Goal: Task Accomplishment & Management: Complete application form

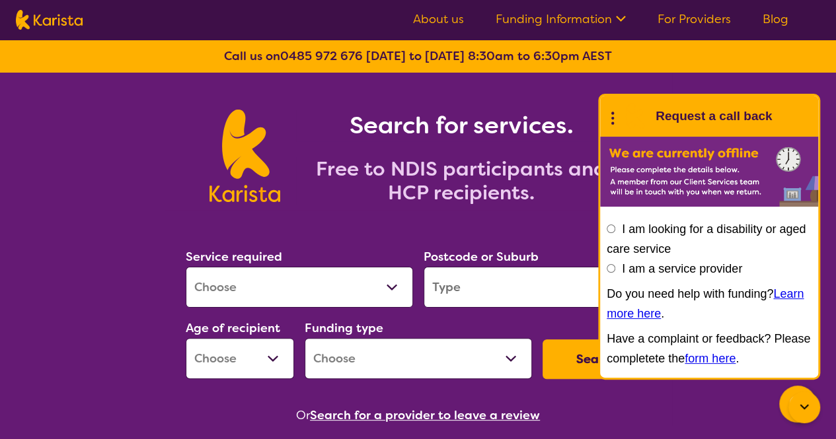
click at [344, 281] on select "Allied Health Assistant Assessment (ADHD or Autism) Behaviour support Counselli…" at bounding box center [299, 287] width 227 height 41
select select "Key Worker"
click at [186, 267] on select "Allied Health Assistant Assessment (ADHD or Autism) Behaviour support Counselli…" at bounding box center [299, 287] width 227 height 41
click at [607, 265] on input "I am a service provider" at bounding box center [611, 268] width 9 height 9
radio input "true"
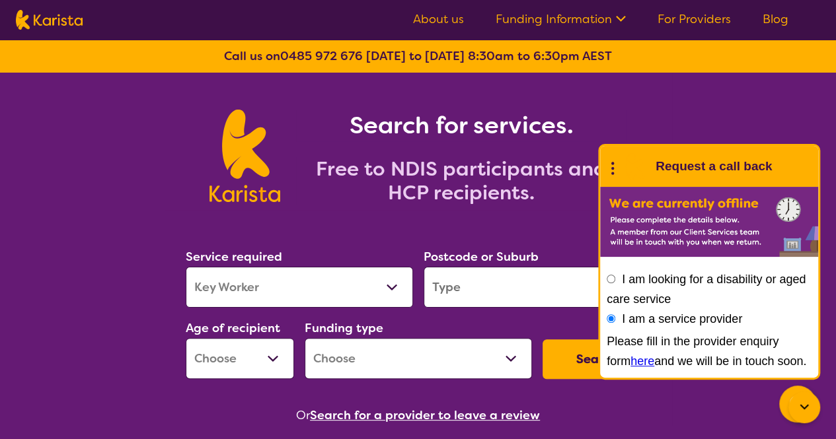
click at [527, 225] on section "Service required Allied Health Assistant Assessment (ADHD or Autism) Behaviour …" at bounding box center [419, 317] width 508 height 215
click at [630, 365] on link "here" at bounding box center [642, 361] width 24 height 13
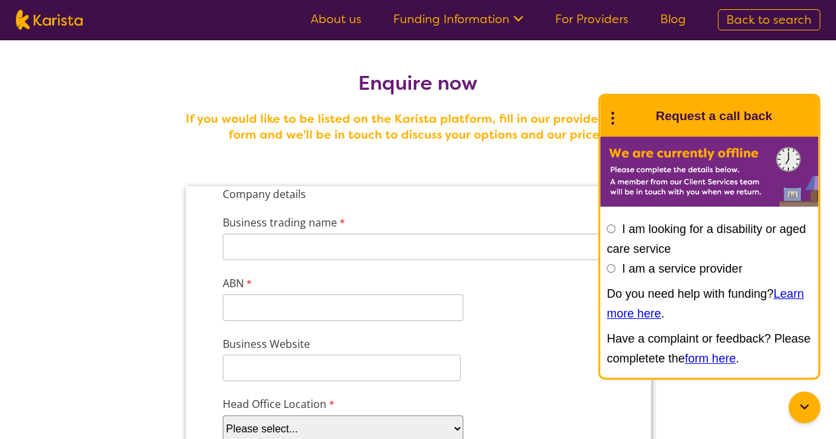
click at [718, 274] on label "I am a service provider" at bounding box center [682, 268] width 120 height 13
click at [615, 273] on input "I am a service provider" at bounding box center [611, 268] width 9 height 9
radio input "true"
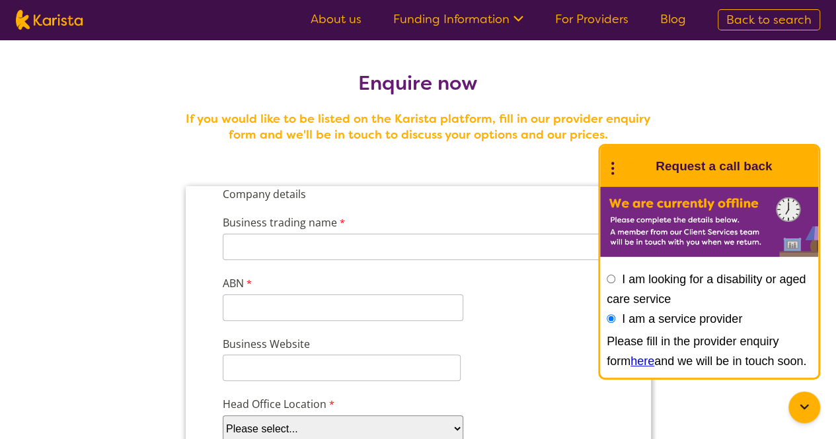
click at [615, 168] on icon at bounding box center [612, 167] width 17 height 20
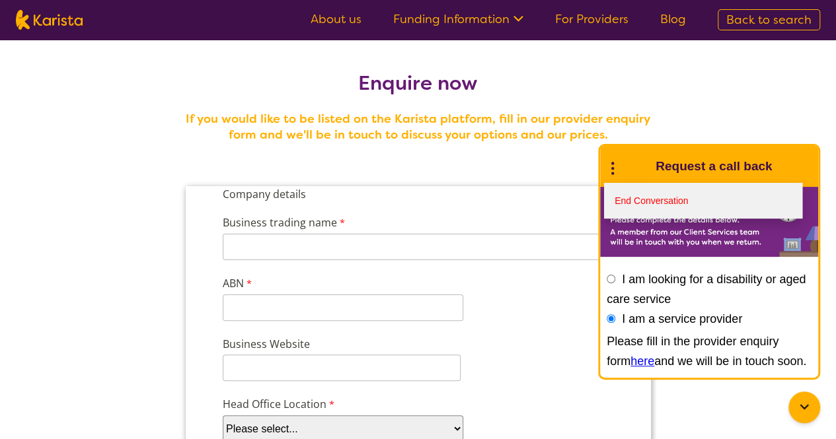
click at [640, 197] on link "End Conversation" at bounding box center [703, 201] width 198 height 36
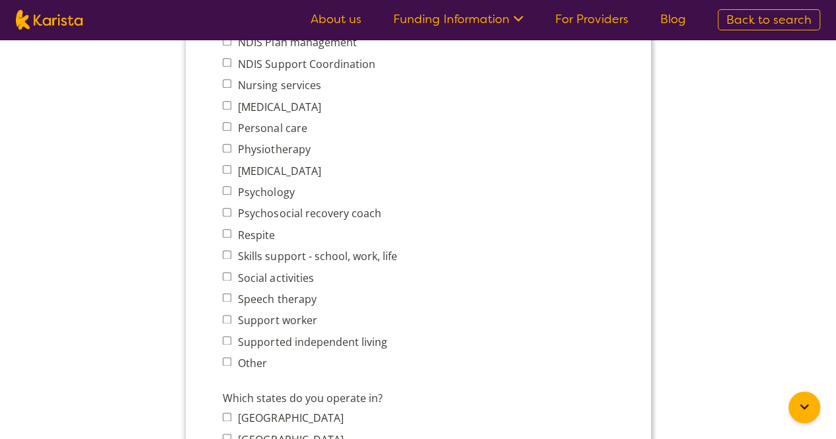
scroll to position [698, 0]
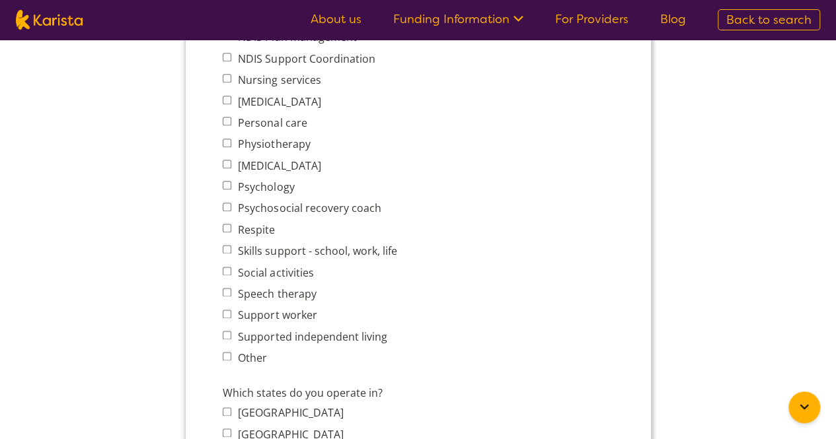
click at [225, 294] on input "Speech therapy" at bounding box center [226, 292] width 9 height 9
checkbox input "true"
click at [227, 313] on input "Support worker" at bounding box center [226, 314] width 9 height 9
checkbox input "true"
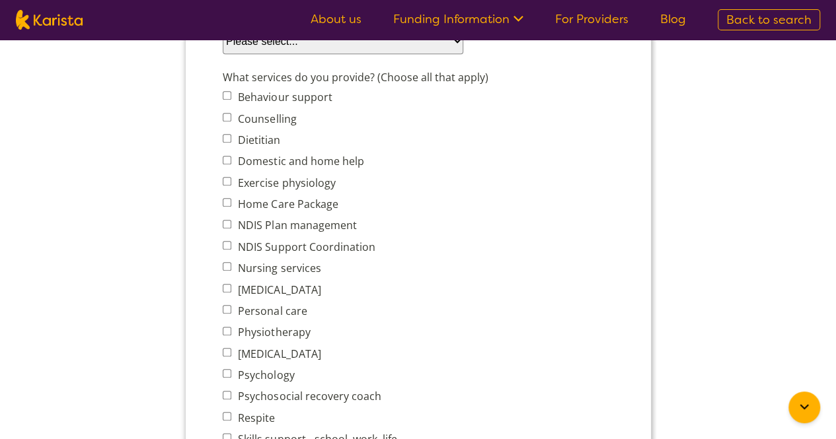
scroll to position [504, 0]
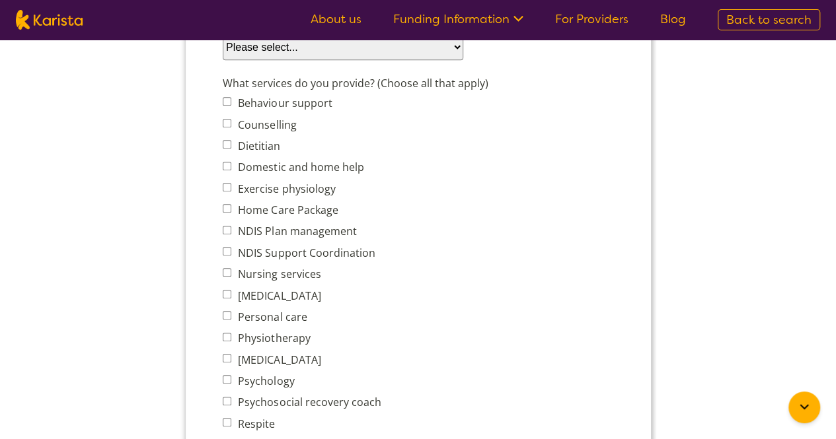
click at [250, 295] on label "[MEDICAL_DATA]" at bounding box center [276, 296] width 87 height 15
click at [231, 295] on input "[MEDICAL_DATA]" at bounding box center [226, 294] width 9 height 9
checkbox input "true"
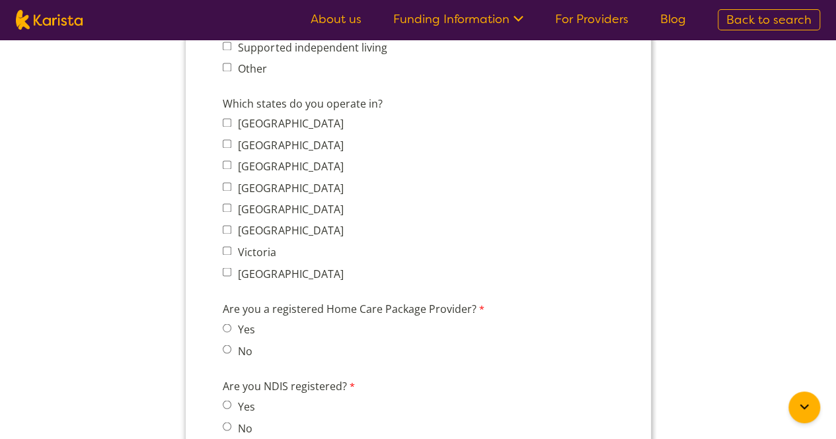
scroll to position [1026, 0]
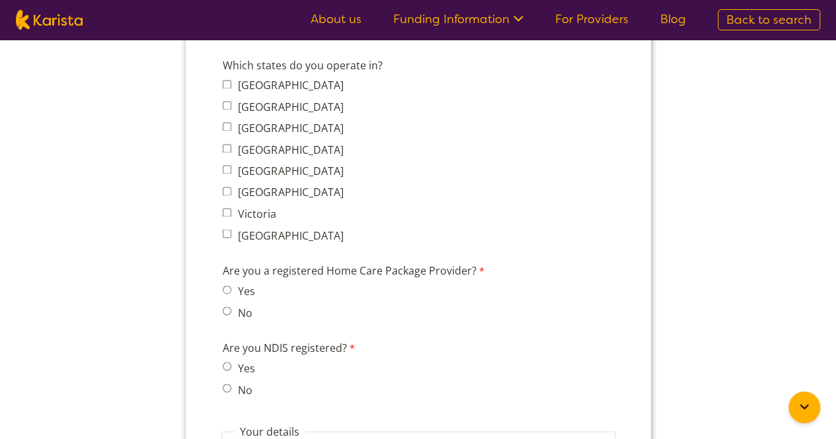
click at [231, 310] on span "No" at bounding box center [242, 312] width 40 height 19
click at [226, 212] on input "Victoria" at bounding box center [226, 212] width 9 height 9
checkbox input "true"
click at [226, 314] on input "No" at bounding box center [226, 311] width 9 height 9
radio input "true"
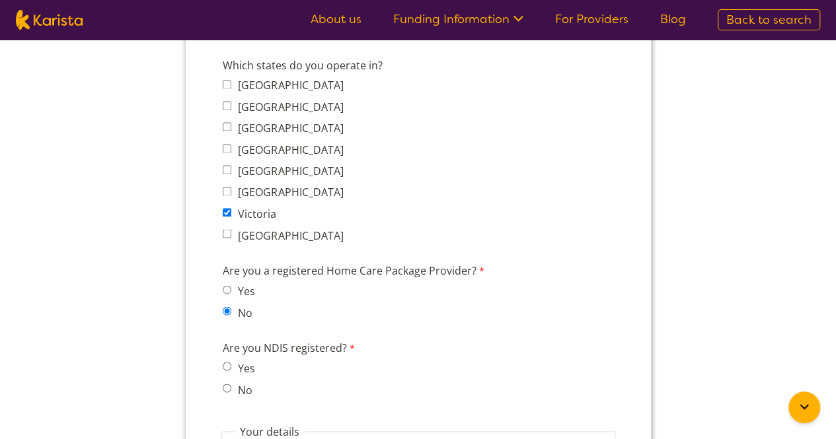
click at [233, 391] on span "No" at bounding box center [242, 389] width 40 height 19
click at [227, 385] on input "No" at bounding box center [226, 388] width 9 height 9
radio input "true"
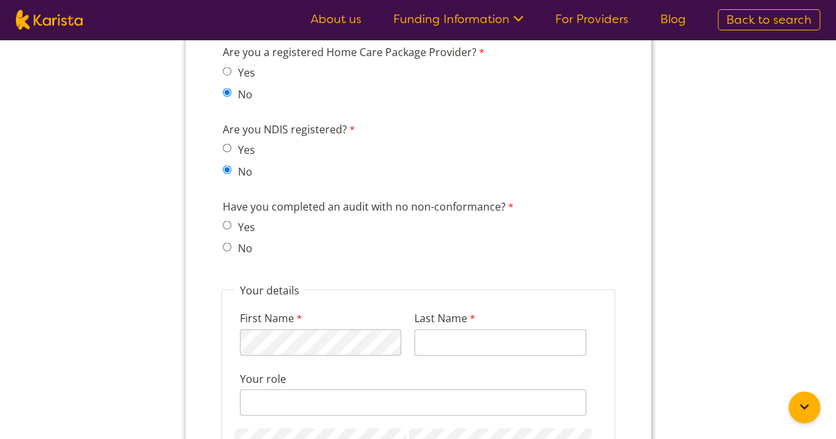
scroll to position [1250, 0]
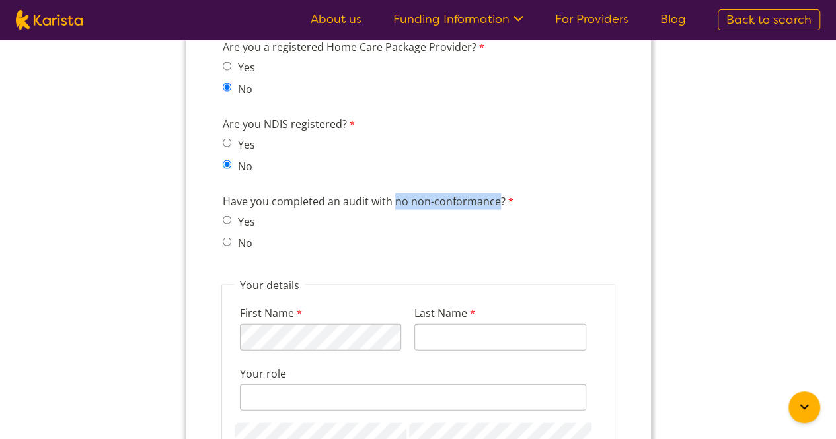
drag, startPoint x: 496, startPoint y: 198, endPoint x: 393, endPoint y: 198, distance: 103.1
click at [393, 198] on label "Have you completed an audit with no non-conformance?" at bounding box center [369, 202] width 294 height 19
click at [225, 250] on span "No" at bounding box center [242, 242] width 40 height 19
click at [230, 245] on span "No" at bounding box center [242, 242] width 40 height 19
click at [228, 239] on input "No" at bounding box center [226, 241] width 9 height 9
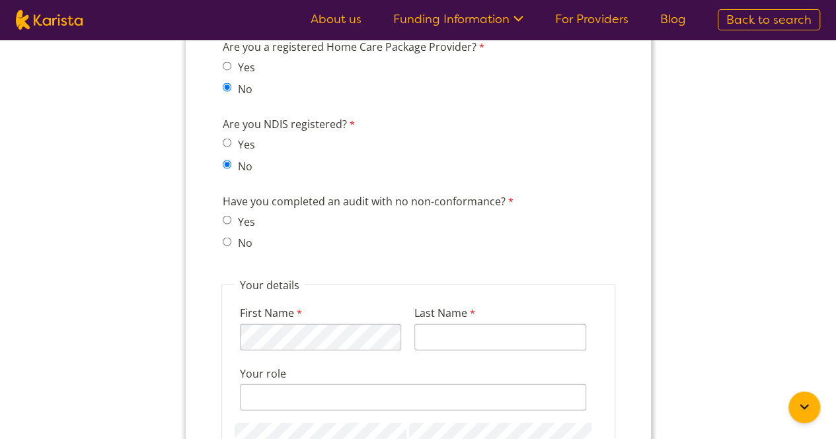
radio input "true"
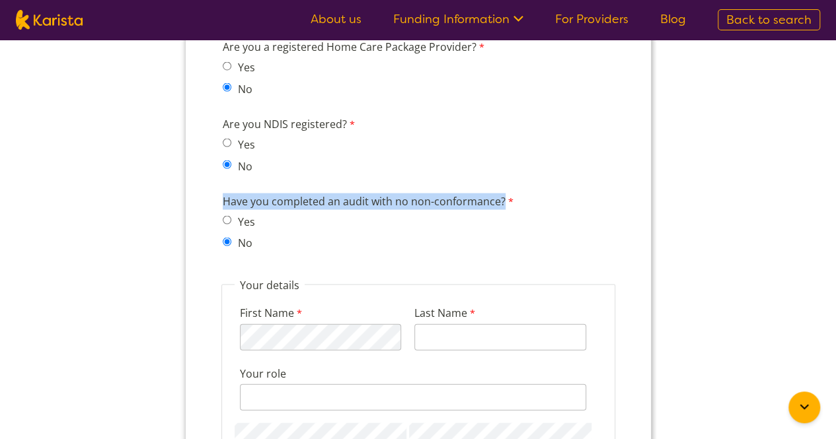
drag, startPoint x: 502, startPoint y: 202, endPoint x: 163, endPoint y: 196, distance: 339.1
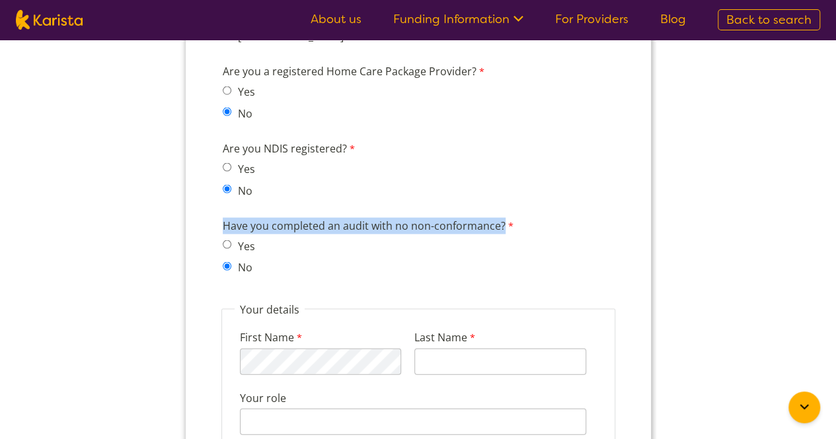
scroll to position [0, 0]
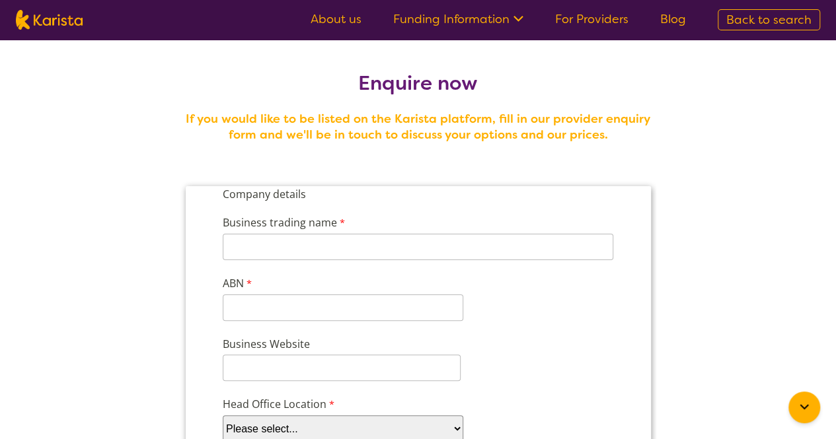
click at [333, 23] on link "About us" at bounding box center [336, 19] width 51 height 16
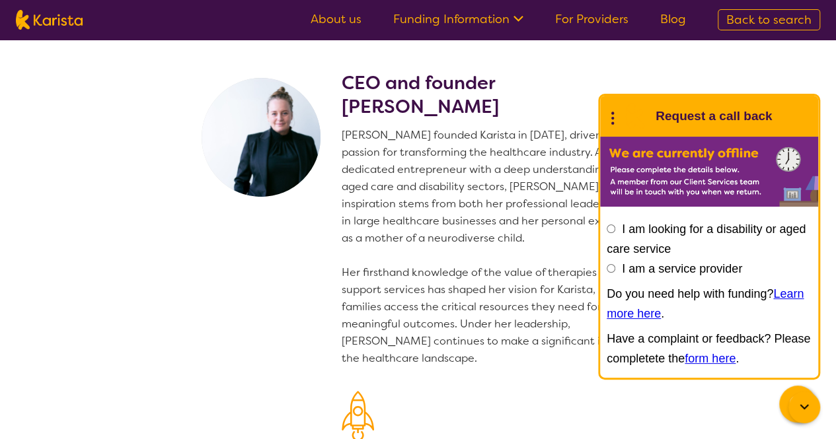
click at [588, 237] on p "Danielle founded Karista in 2016, driven by her passion for transforming the he…" at bounding box center [499, 247] width 315 height 241
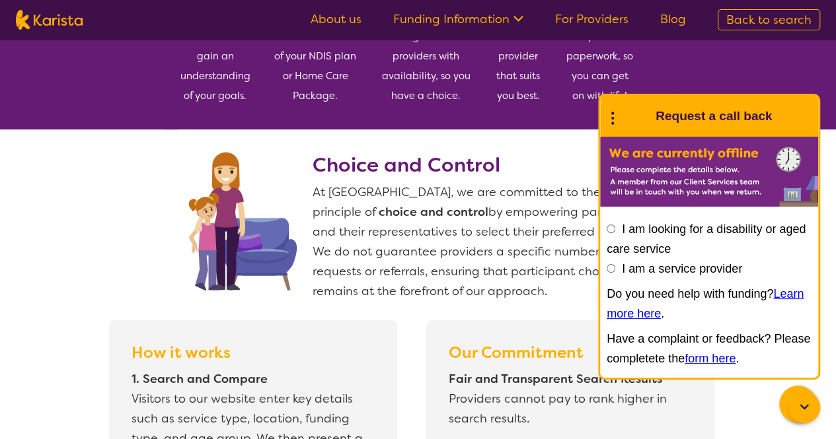
scroll to position [925, 0]
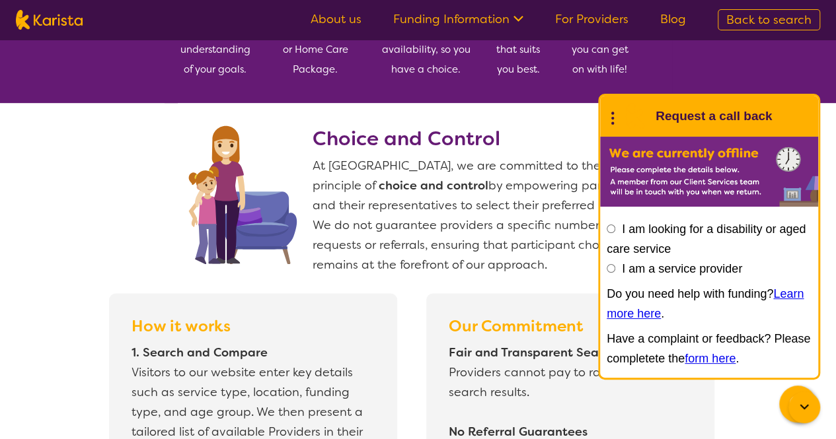
click at [699, 271] on label "I am a service provider" at bounding box center [682, 268] width 120 height 13
click at [615, 271] on input "I am a service provider" at bounding box center [611, 268] width 9 height 9
radio input "true"
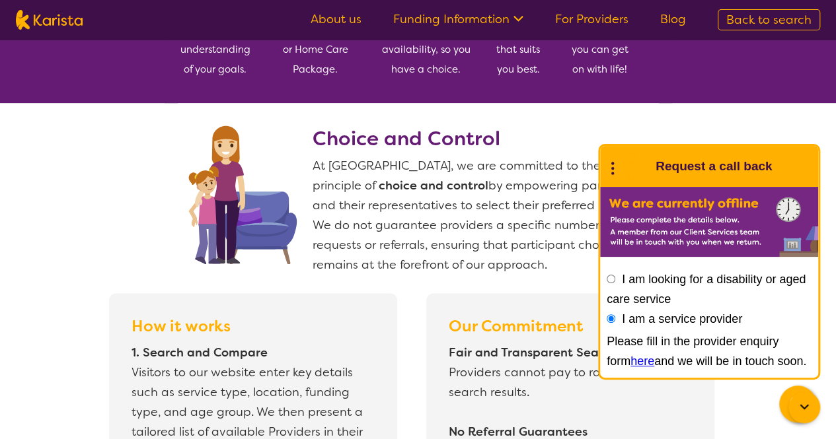
click at [607, 163] on icon at bounding box center [612, 167] width 17 height 20
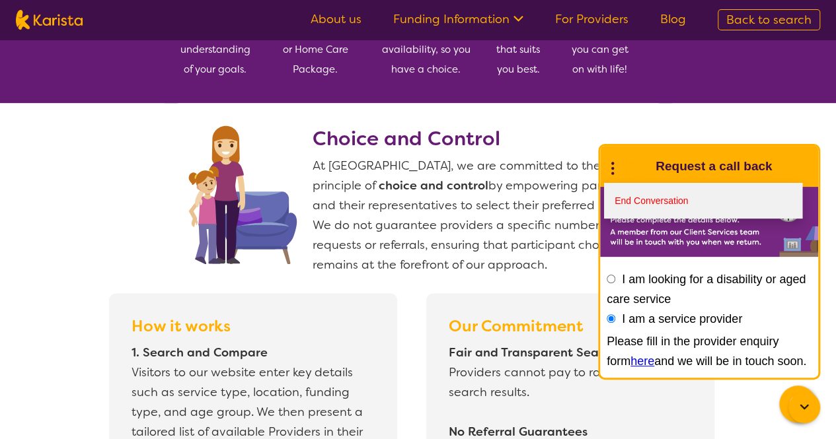
click at [638, 195] on link "End Conversation" at bounding box center [703, 201] width 198 height 36
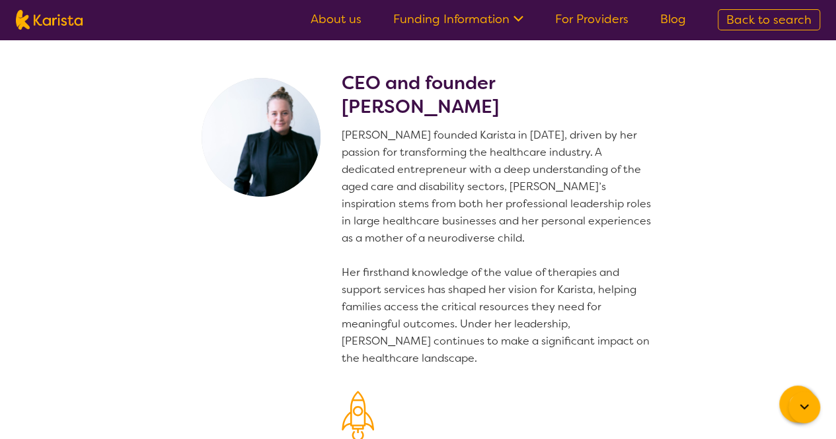
click at [638, 195] on p "Danielle founded Karista in 2016, driven by her passion for transforming the he…" at bounding box center [499, 247] width 315 height 241
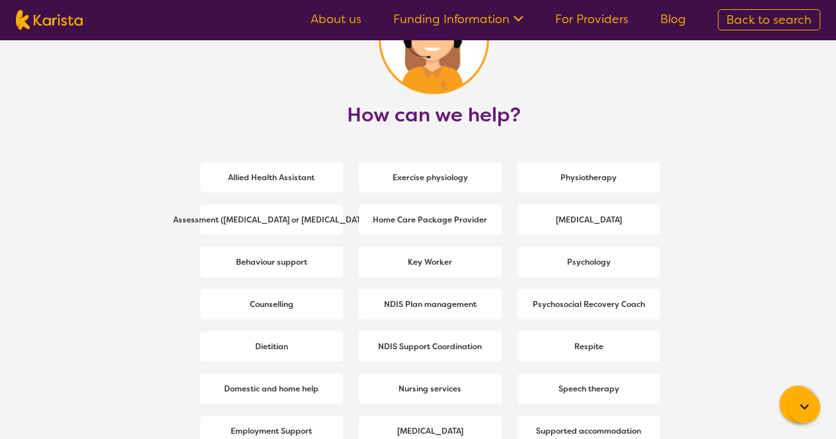
scroll to position [1718, 0]
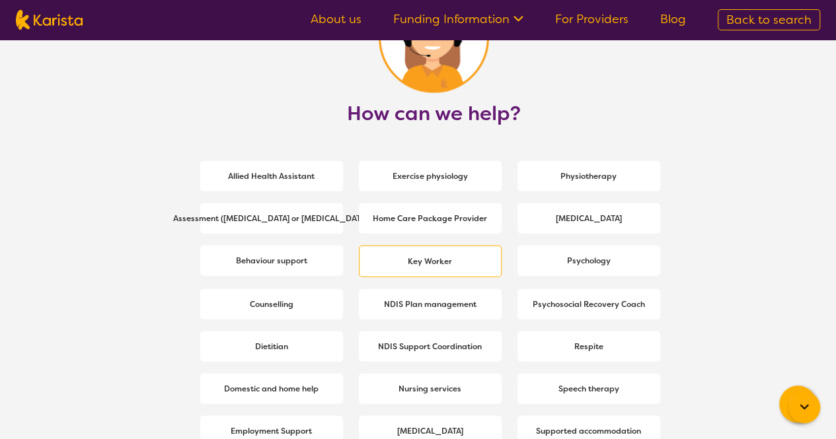
click at [467, 247] on div "Key Worker" at bounding box center [430, 262] width 143 height 32
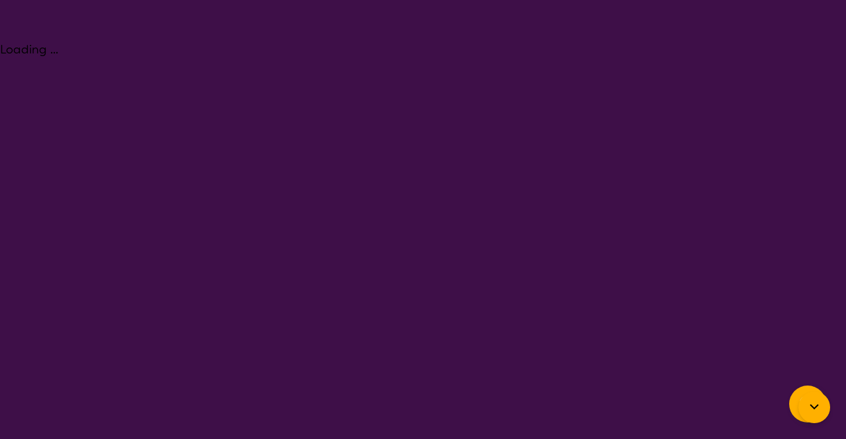
select select "Key Worker"
select select "NDIS"
select select "Key Worker"
select select "NDIS"
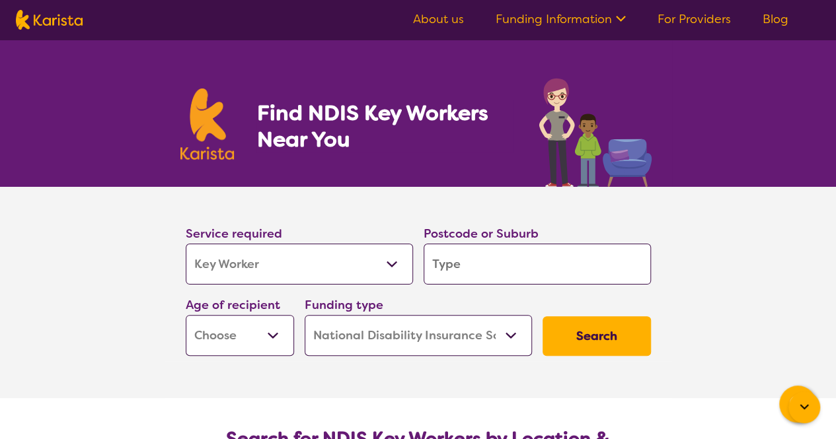
click at [70, 273] on section "Service required Allied Health Assistant Assessment (ADHD or Autism) Behaviour …" at bounding box center [418, 292] width 836 height 211
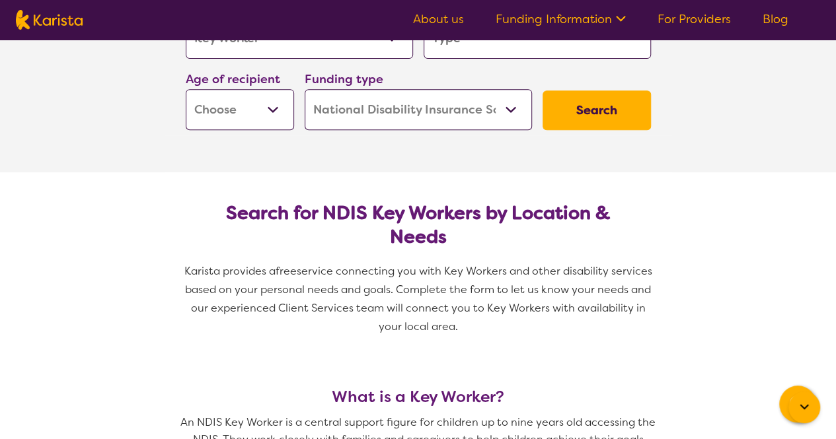
scroll to position [90, 0]
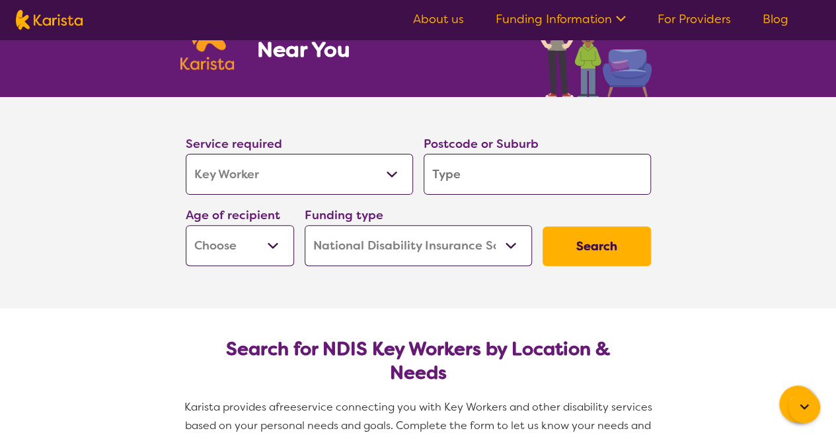
click at [440, 161] on input "search" at bounding box center [537, 174] width 227 height 41
type input "3"
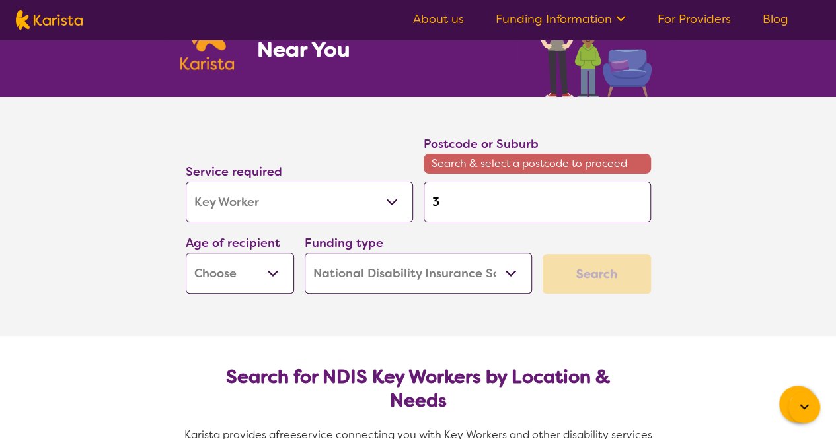
type input "33"
type input "333"
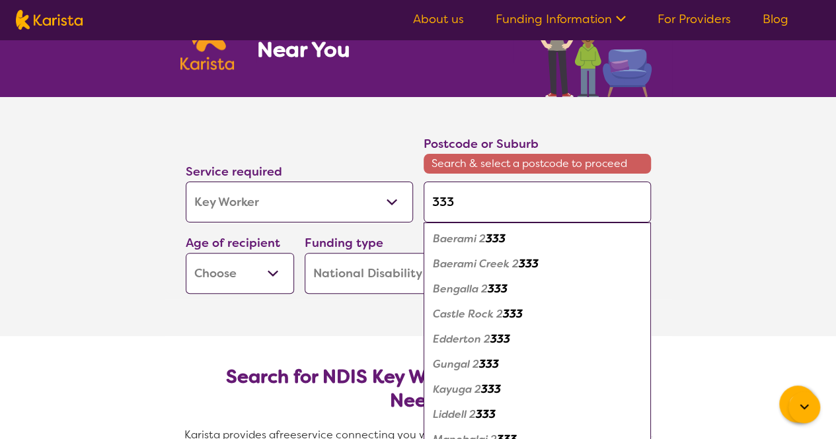
type input "3338"
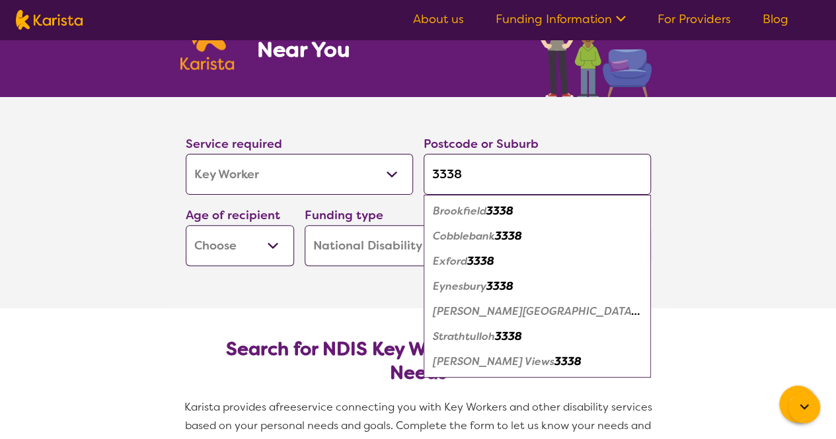
type input "3338"
click at [473, 213] on em "Brookfield" at bounding box center [460, 211] width 54 height 14
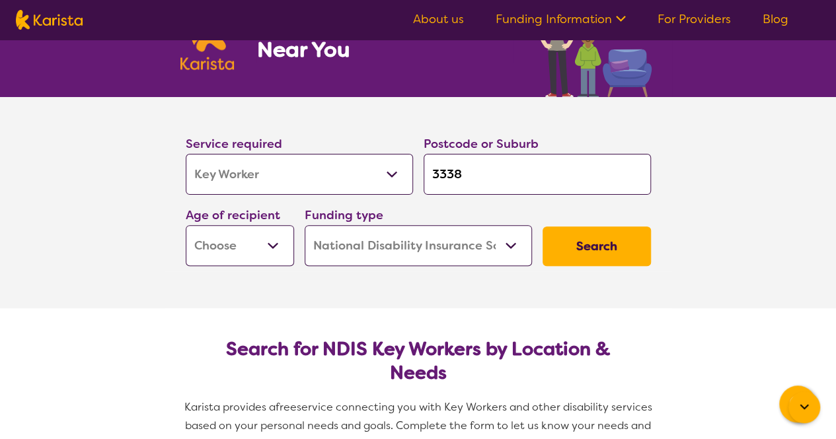
click at [289, 252] on select "Early Childhood - 0 to 9 Child - 10 to 11 Adolescent - 12 to 17 Adult - 18 to 6…" at bounding box center [240, 245] width 108 height 41
select select "EC"
click at [186, 225] on select "Early Childhood - 0 to 9 Child - 10 to 11 Adolescent - 12 to 17 Adult - 18 to 6…" at bounding box center [240, 245] width 108 height 41
select select "EC"
click at [588, 258] on button "Search" at bounding box center [597, 247] width 108 height 40
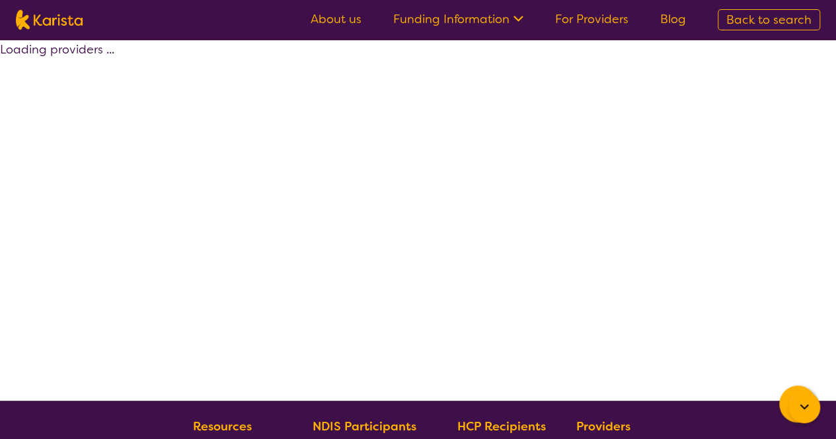
select select "by_score"
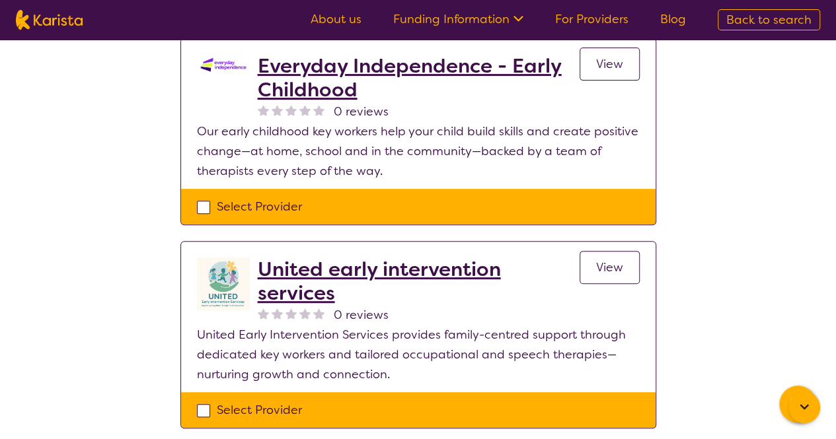
scroll to position [158, 0]
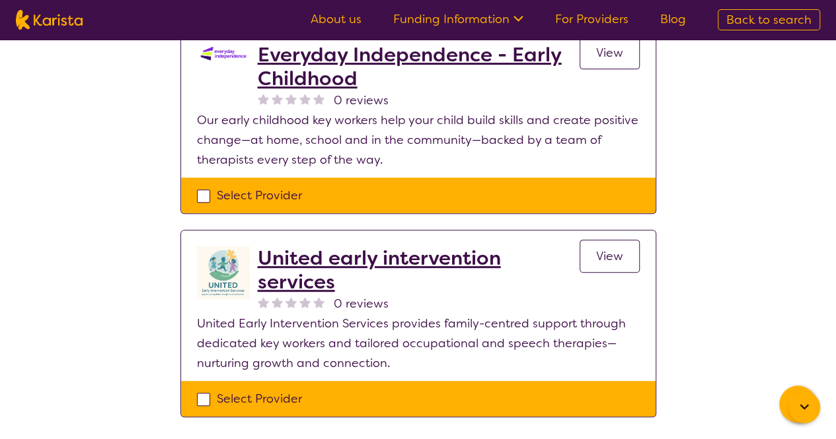
scroll to position [90, 0]
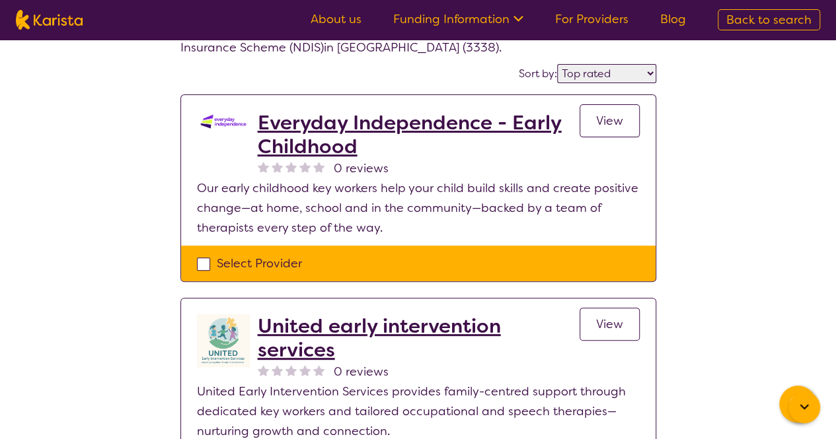
select select "Key Worker"
select select "EC"
select select "NDIS"
select select "Key Worker"
select select "EC"
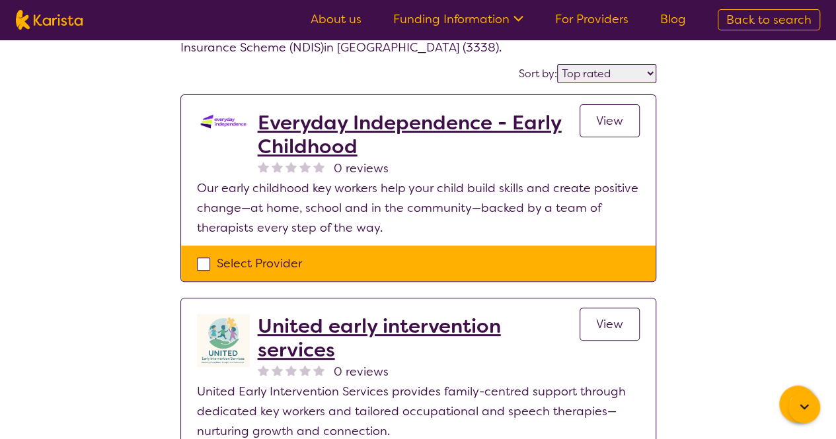
select select "NDIS"
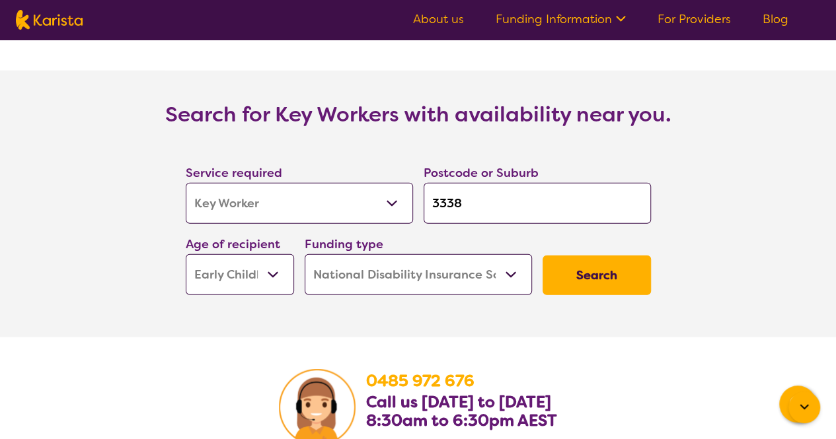
scroll to position [1788, 0]
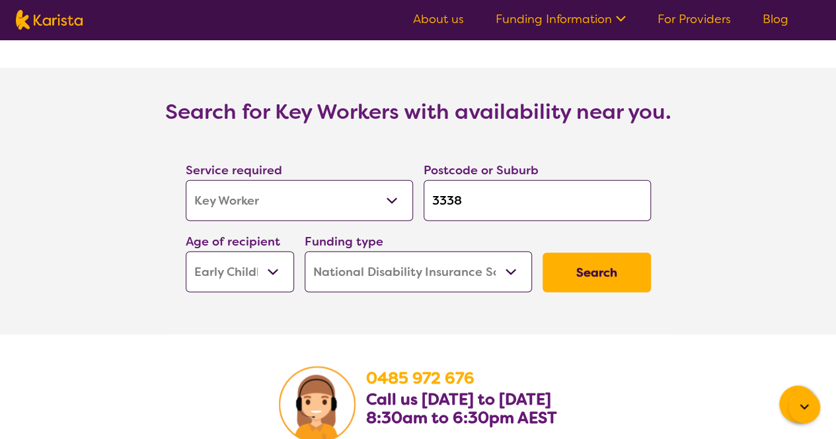
click at [597, 272] on button "Search" at bounding box center [597, 273] width 108 height 40
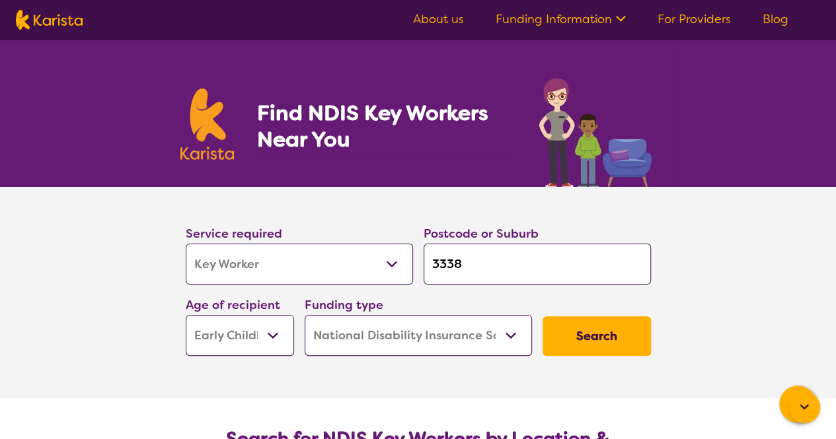
select select "by_score"
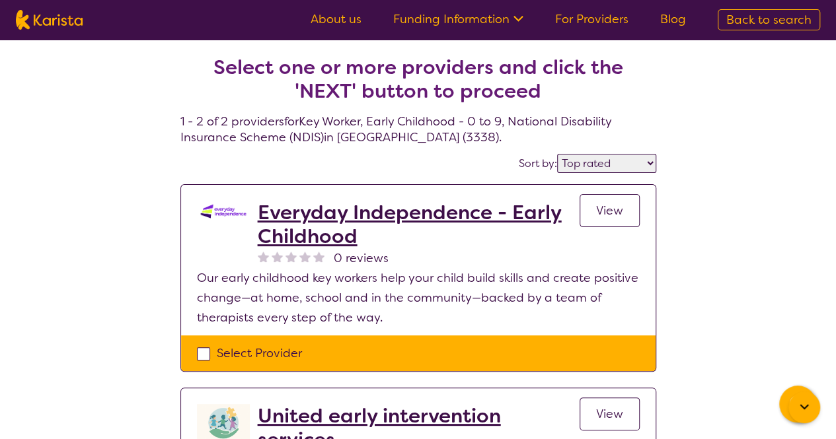
select select "Key Worker"
select select "EC"
select select "NDIS"
select select "Key Worker"
select select "EC"
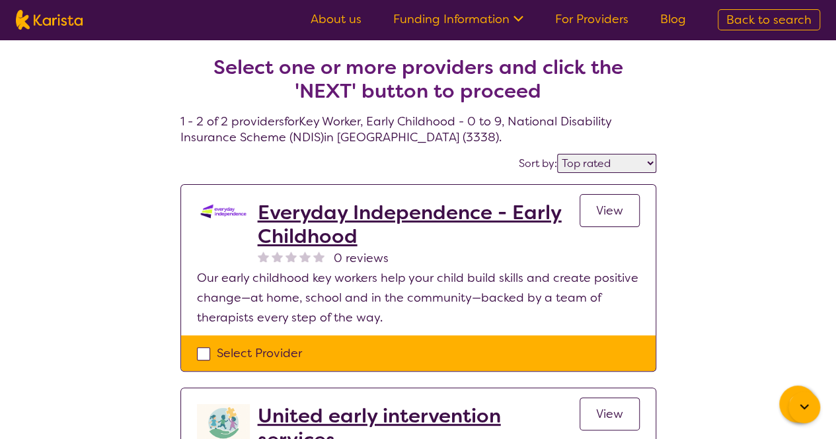
select select "NDIS"
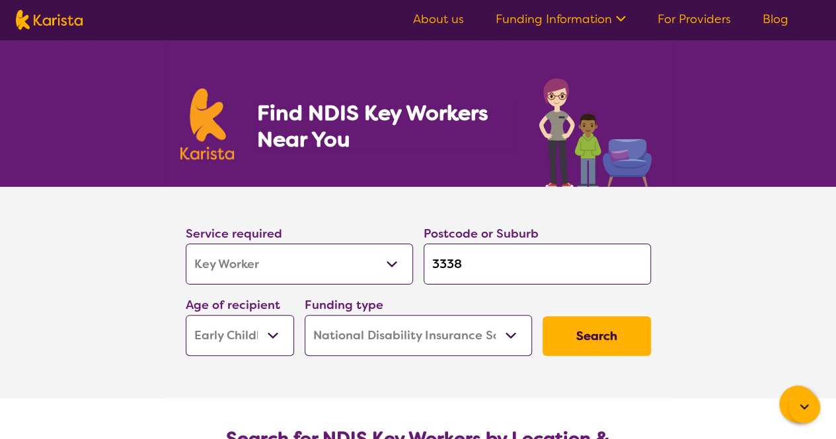
scroll to position [1788, 0]
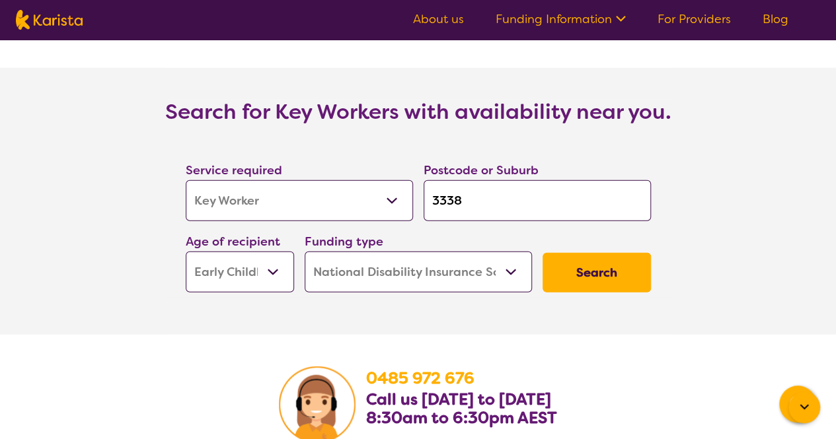
click at [286, 202] on select "Allied Health Assistant Assessment (ADHD or Autism) Behaviour support Counselli…" at bounding box center [299, 200] width 227 height 41
select select "Speech therapy"
click at [186, 180] on select "Allied Health Assistant Assessment (ADHD or Autism) Behaviour support Counselli…" at bounding box center [299, 200] width 227 height 41
select select "Speech therapy"
click at [599, 278] on button "Search" at bounding box center [597, 273] width 108 height 40
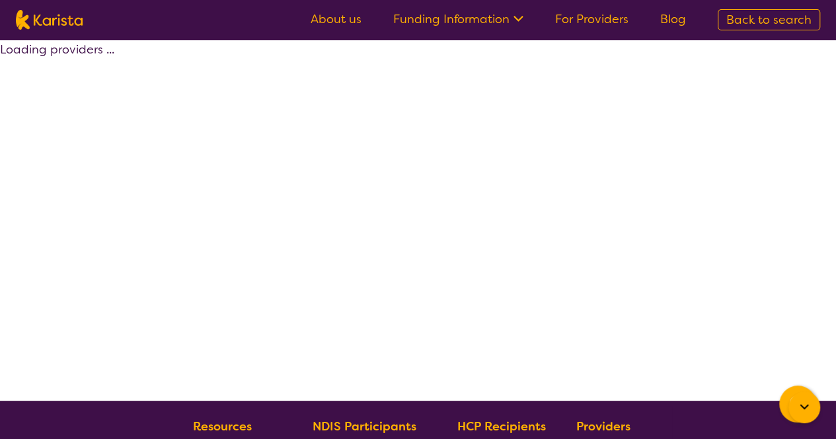
select select "by_score"
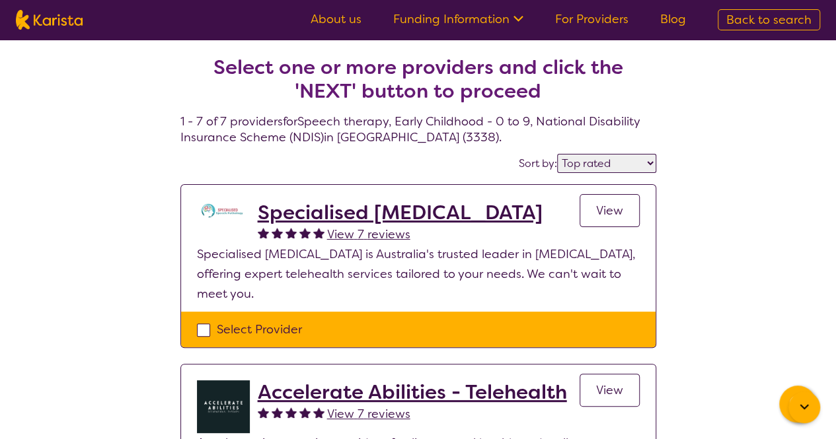
select select "Key Worker"
select select "EC"
select select "NDIS"
select select "Key Worker"
select select "EC"
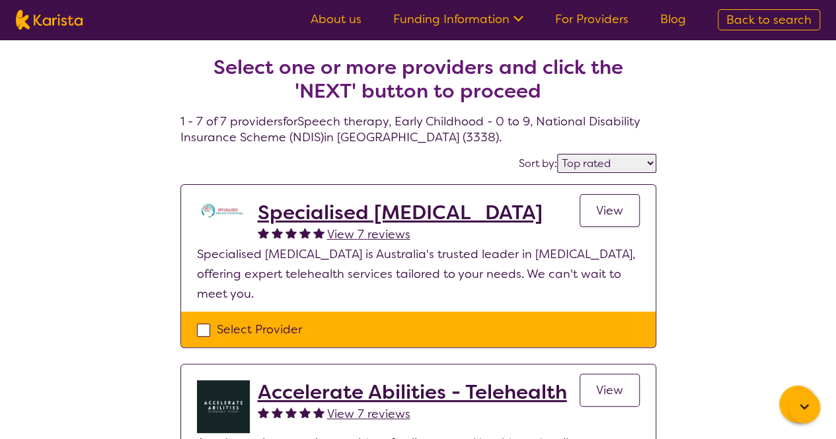
select select "NDIS"
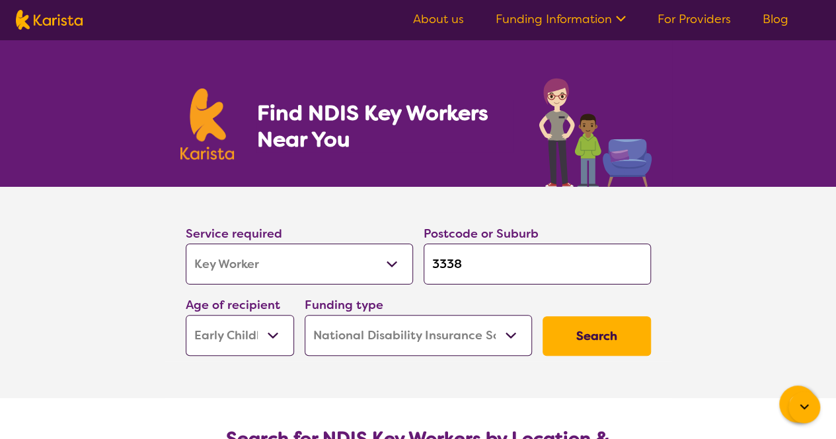
click at [364, 256] on select "Allied Health Assistant Assessment (ADHD or Autism) Behaviour support Counselli…" at bounding box center [299, 264] width 227 height 41
select select "Support worker"
click at [186, 244] on select "Allied Health Assistant Assessment (ADHD or Autism) Behaviour support Counselli…" at bounding box center [299, 264] width 227 height 41
select select "Support worker"
click at [591, 340] on button "Search" at bounding box center [597, 337] width 108 height 40
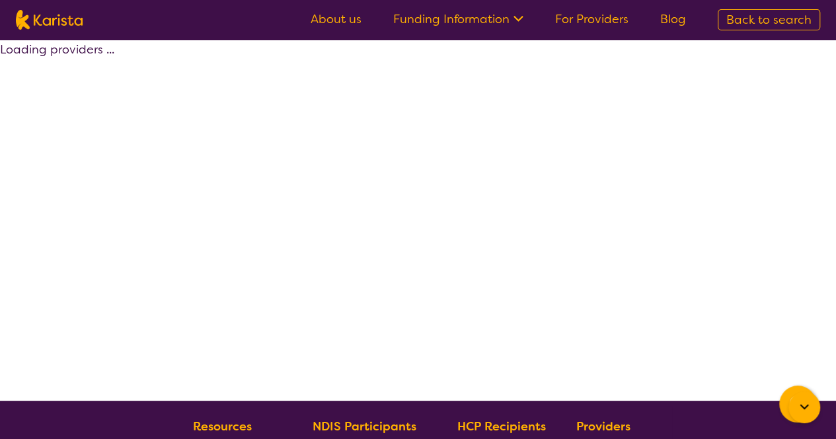
select select "by_score"
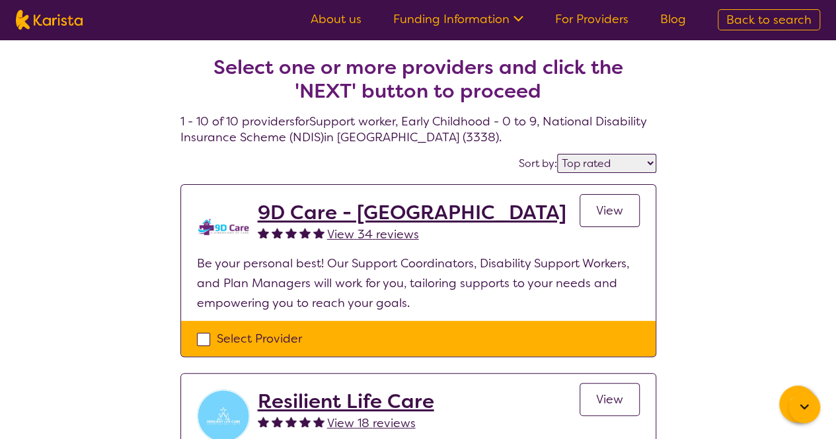
select select "Key Worker"
select select "EC"
select select "NDIS"
select select "Key Worker"
select select "EC"
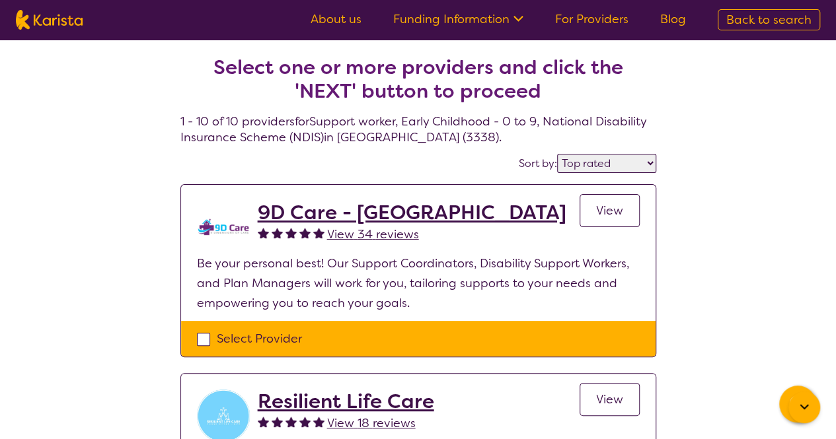
select select "NDIS"
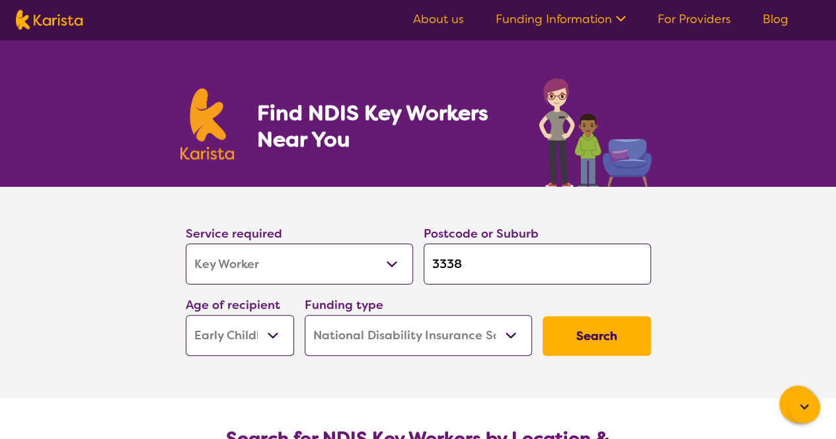
click at [357, 266] on select "Allied Health Assistant Assessment (ADHD or Autism) Behaviour support Counselli…" at bounding box center [299, 264] width 227 height 41
click at [705, 256] on section "Service required Allied Health Assistant Assessment (ADHD or Autism) Behaviour …" at bounding box center [418, 292] width 836 height 211
click at [304, 256] on select "Allied Health Assistant Assessment (ADHD or Autism) Behaviour support Counselli…" at bounding box center [299, 264] width 227 height 41
select select
click at [186, 244] on select "Allied Health Assistant Assessment (ADHD or Autism) Behaviour support Counselli…" at bounding box center [299, 264] width 227 height 41
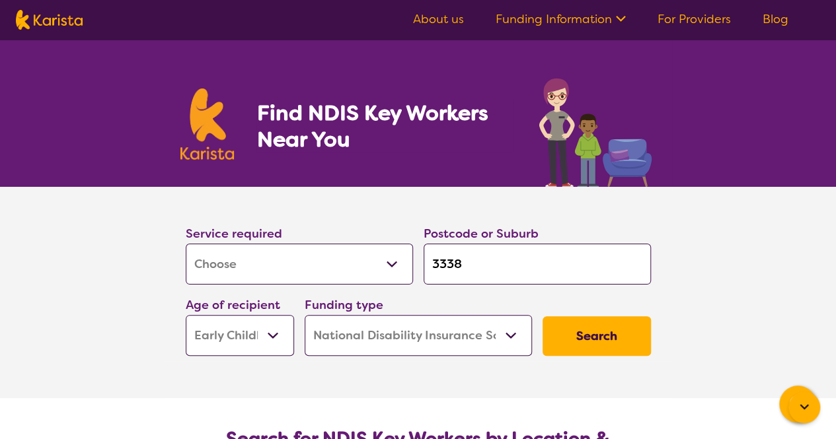
select select
click at [599, 334] on button "Search" at bounding box center [597, 337] width 108 height 40
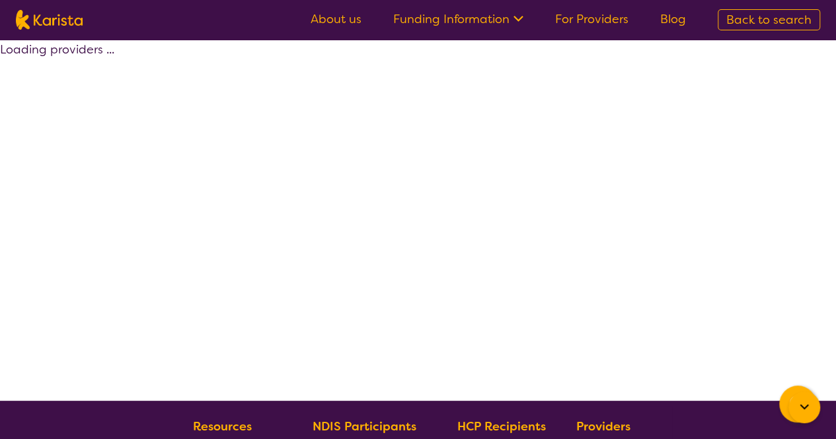
select select "by_score"
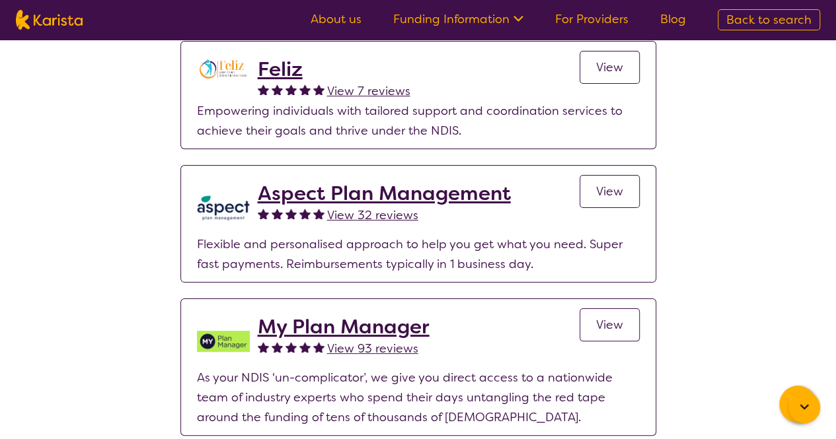
scroll to position [2560, 0]
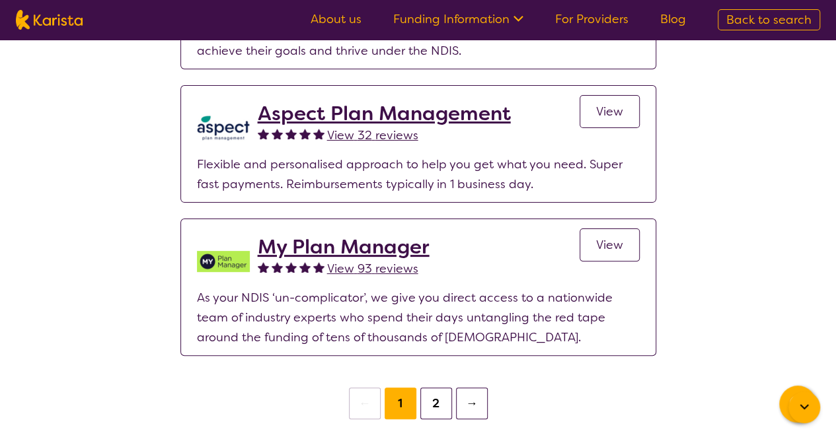
click at [435, 388] on button "2" at bounding box center [436, 404] width 32 height 32
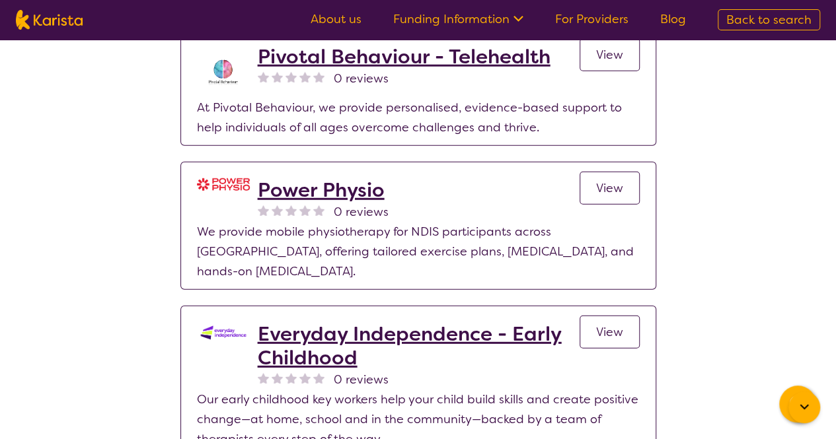
scroll to position [1735, 0]
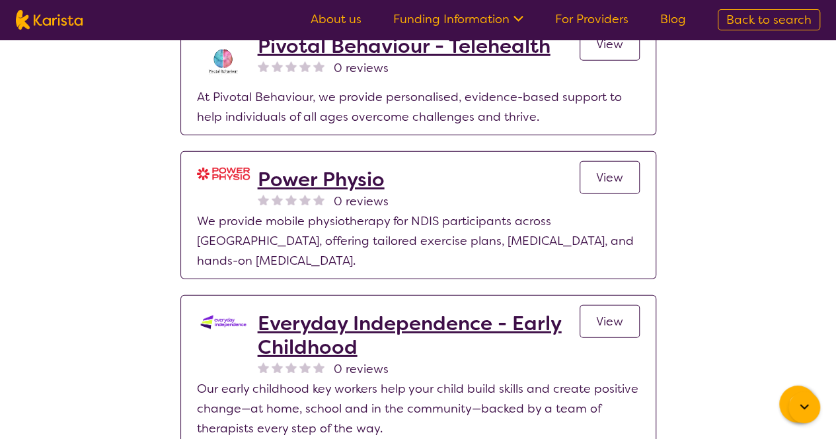
select select "Key Worker"
select select "EC"
select select "NDIS"
select select "Key Worker"
select select "EC"
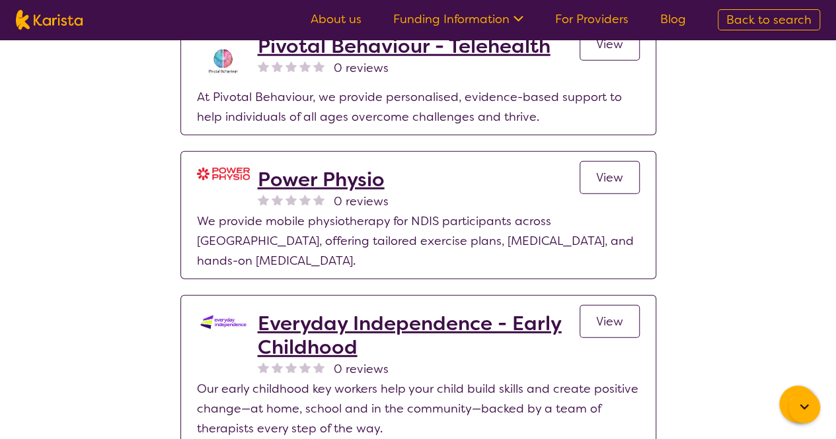
select select "NDIS"
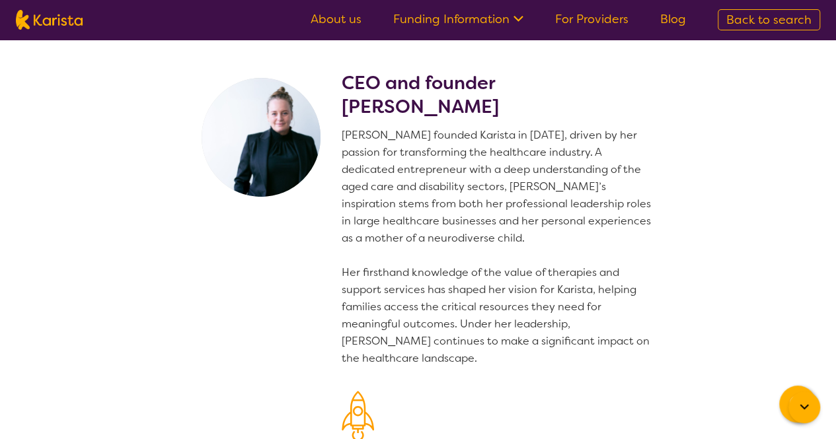
click at [591, 24] on link "For Providers" at bounding box center [591, 19] width 73 height 16
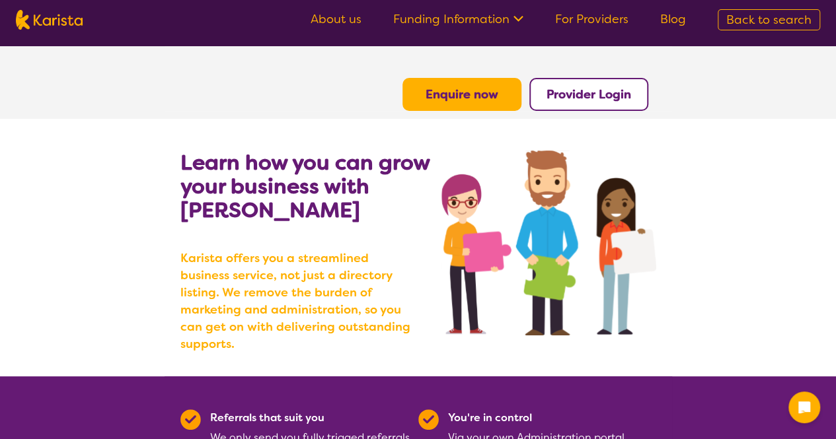
scroll to position [26, 0]
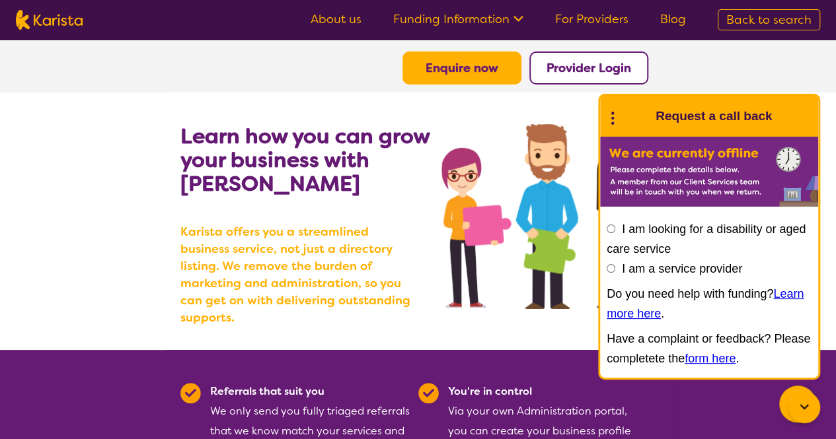
click at [612, 120] on icon at bounding box center [612, 116] width 17 height 20
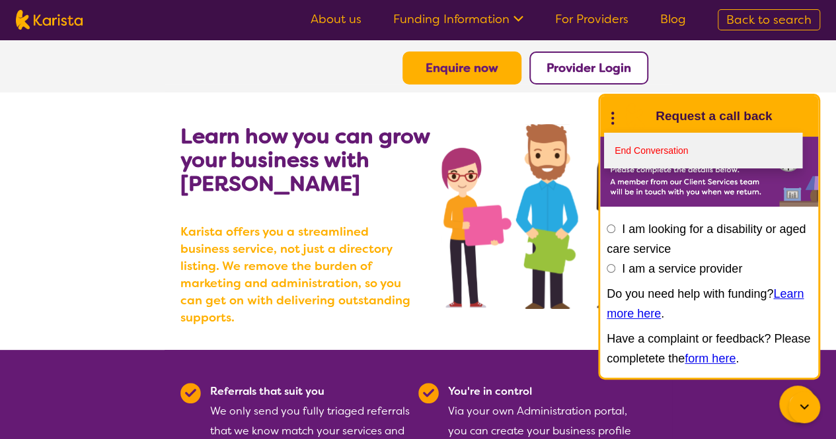
click at [641, 143] on link "End Conversation" at bounding box center [703, 151] width 198 height 36
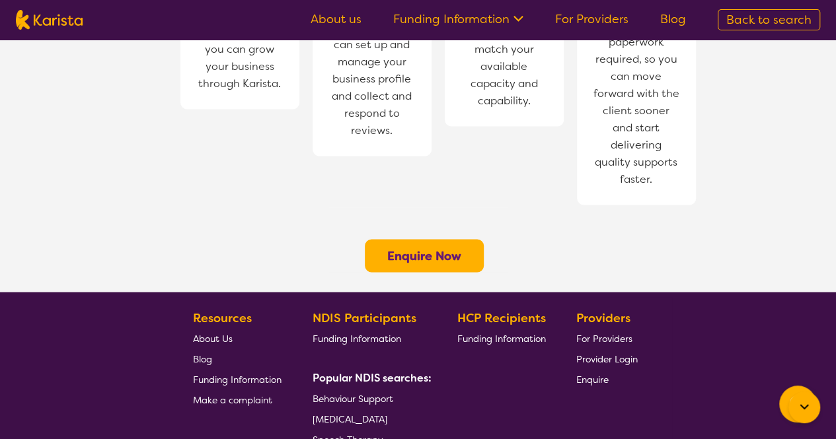
scroll to position [1084, 0]
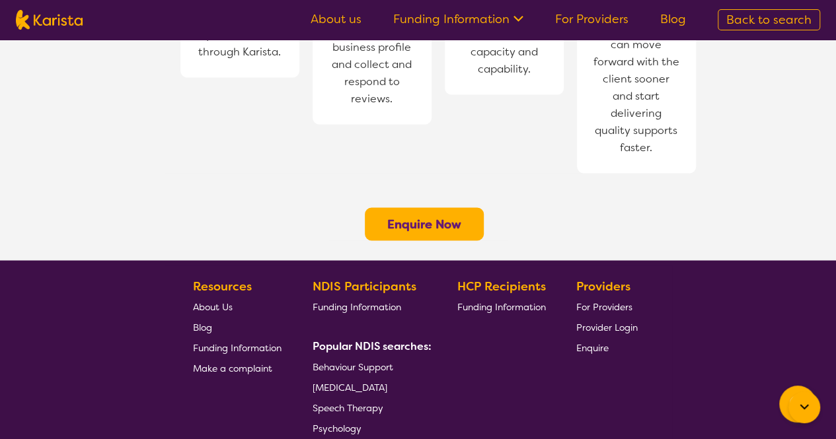
click at [599, 342] on span "Enquire" at bounding box center [592, 348] width 32 height 12
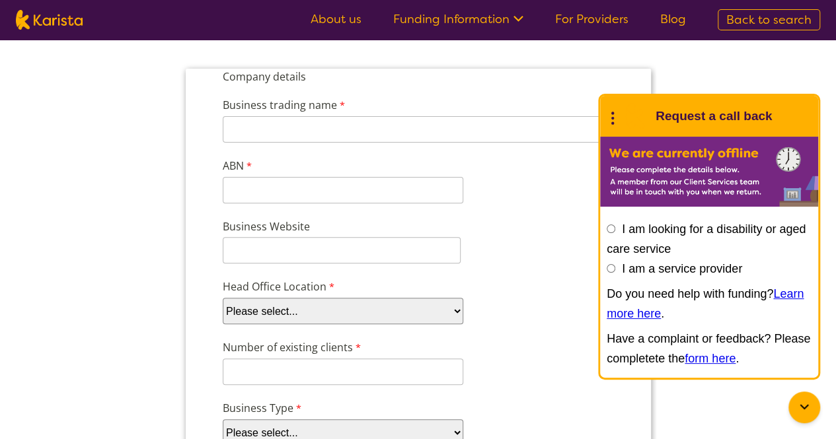
scroll to position [159, 0]
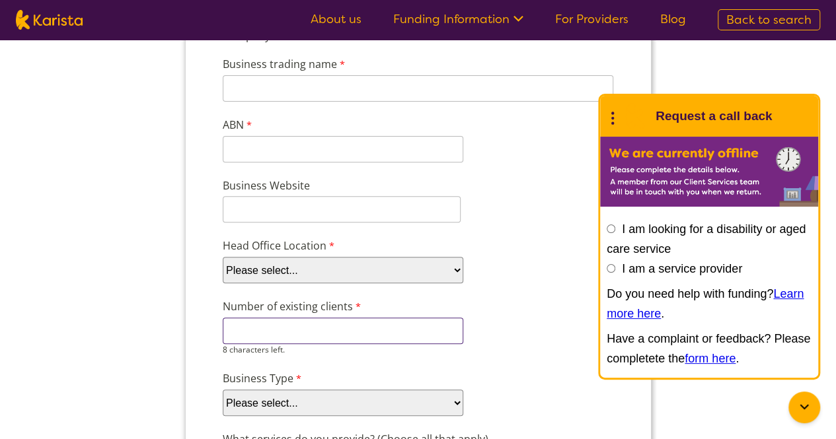
click at [353, 328] on input "Number of existing clients" at bounding box center [342, 331] width 241 height 26
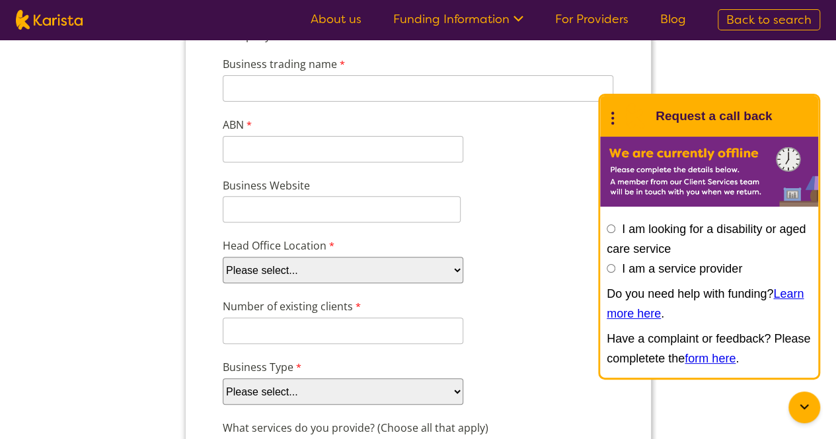
click at [619, 119] on icon at bounding box center [612, 116] width 17 height 20
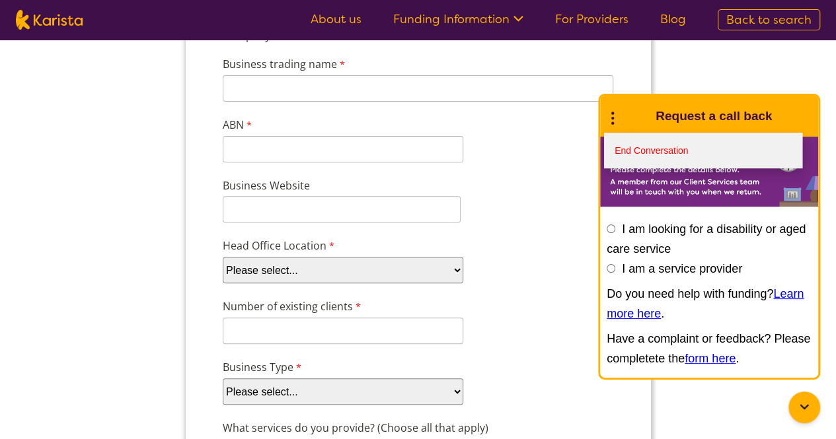
click at [650, 151] on link "End Conversation" at bounding box center [703, 151] width 198 height 36
